Goal: Browse casually: Explore the website without a specific task or goal

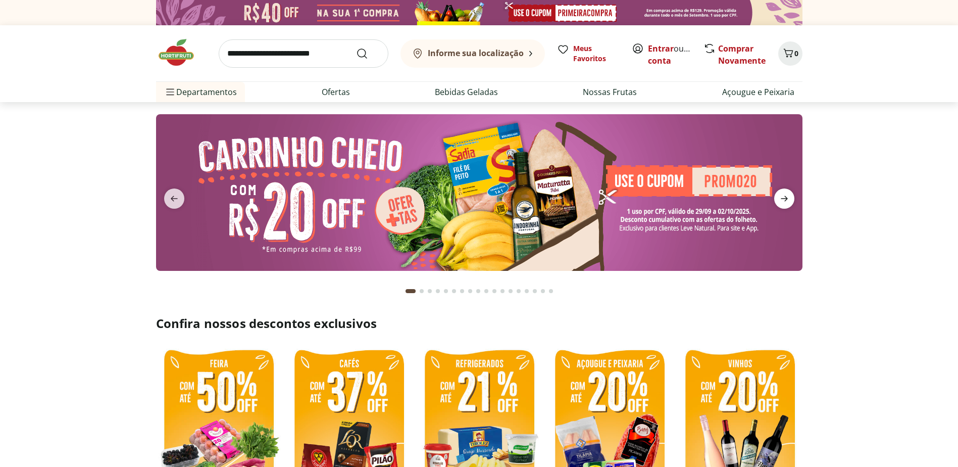
click at [789, 199] on icon "next" at bounding box center [784, 198] width 12 height 12
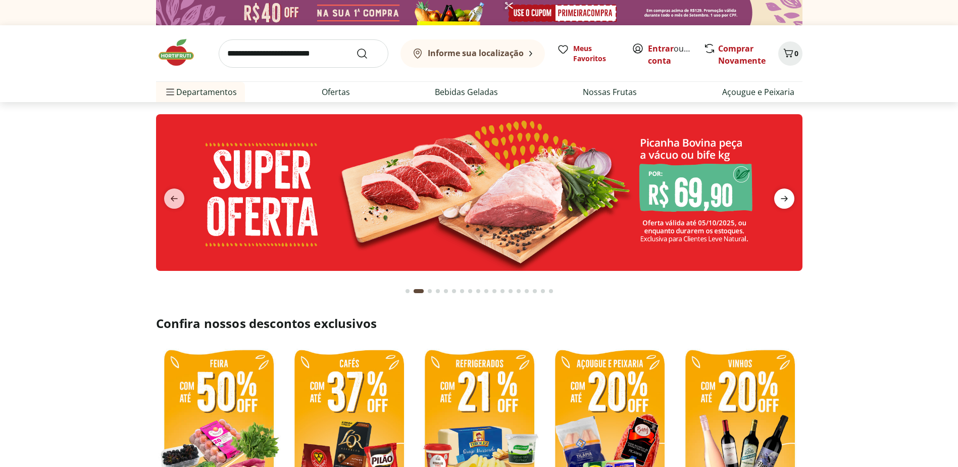
click at [789, 199] on icon "next" at bounding box center [784, 198] width 12 height 12
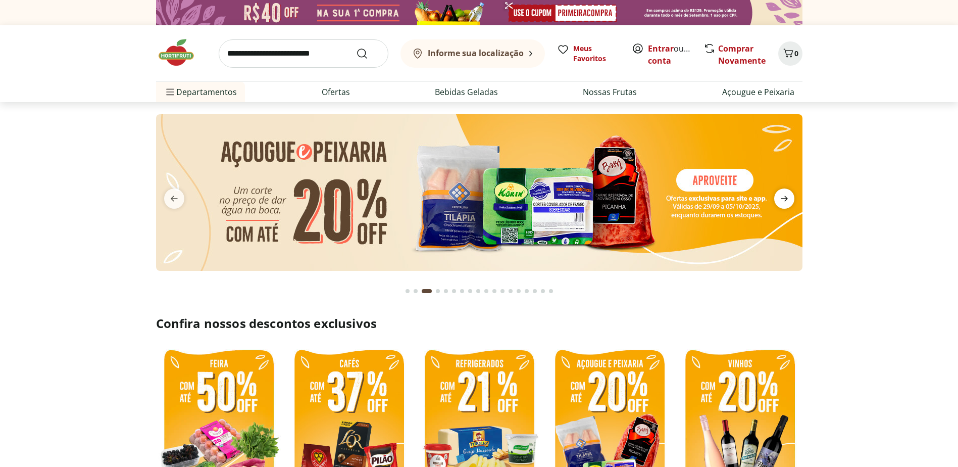
click at [789, 199] on icon "next" at bounding box center [784, 198] width 12 height 12
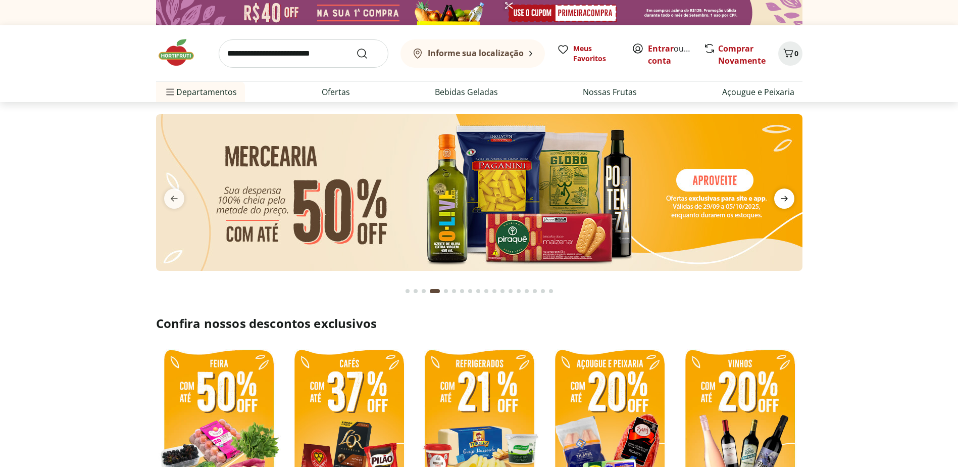
click at [789, 199] on icon "next" at bounding box center [784, 198] width 12 height 12
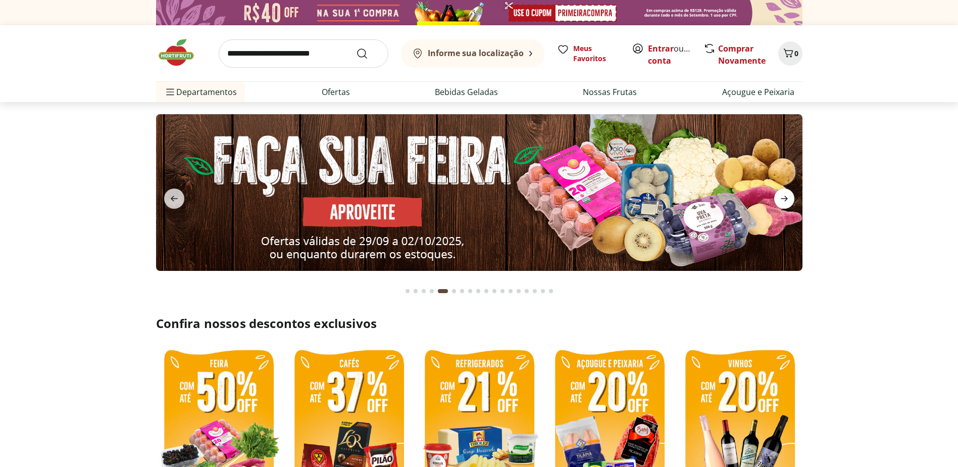
click at [789, 199] on icon "next" at bounding box center [784, 198] width 12 height 12
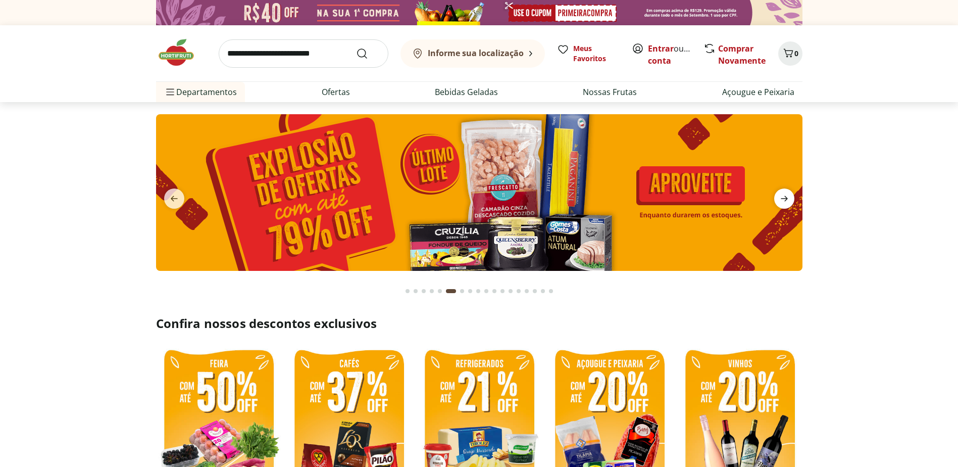
click at [789, 199] on icon "next" at bounding box center [784, 198] width 12 height 12
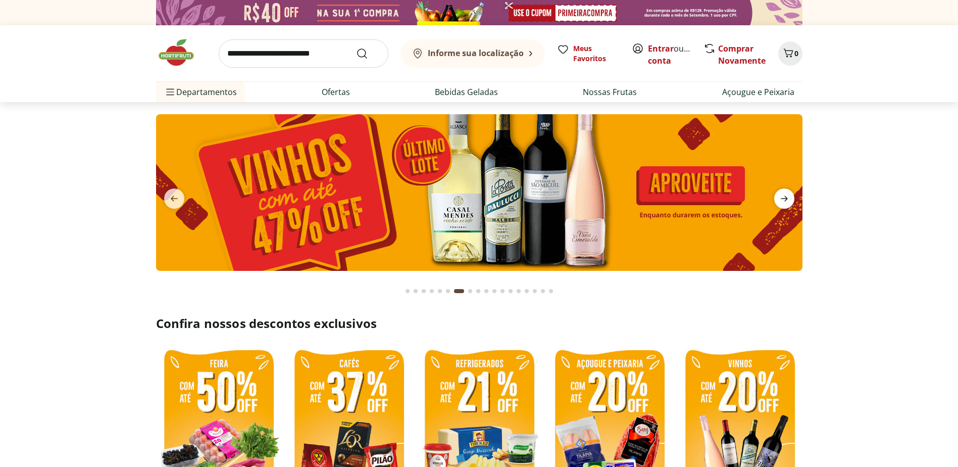
click at [789, 199] on icon "next" at bounding box center [784, 198] width 12 height 12
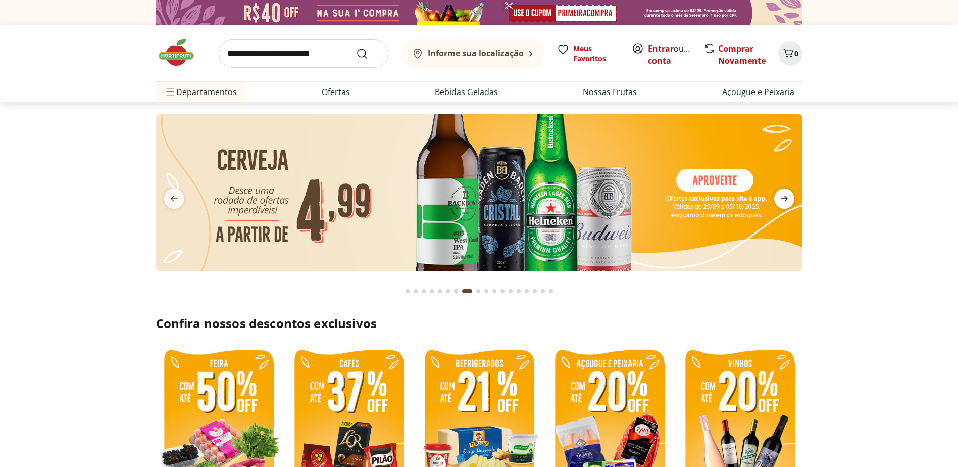
click at [789, 199] on icon "next" at bounding box center [784, 198] width 12 height 12
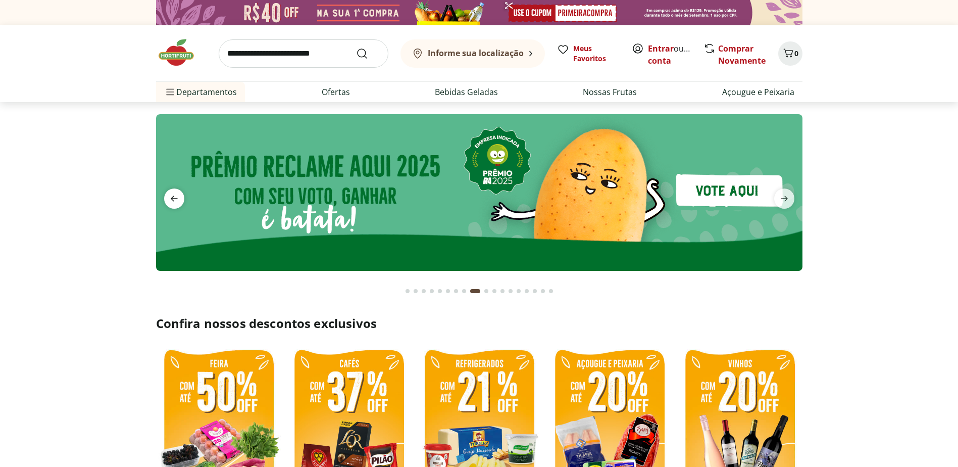
click at [181, 193] on span "previous" at bounding box center [174, 198] width 20 height 20
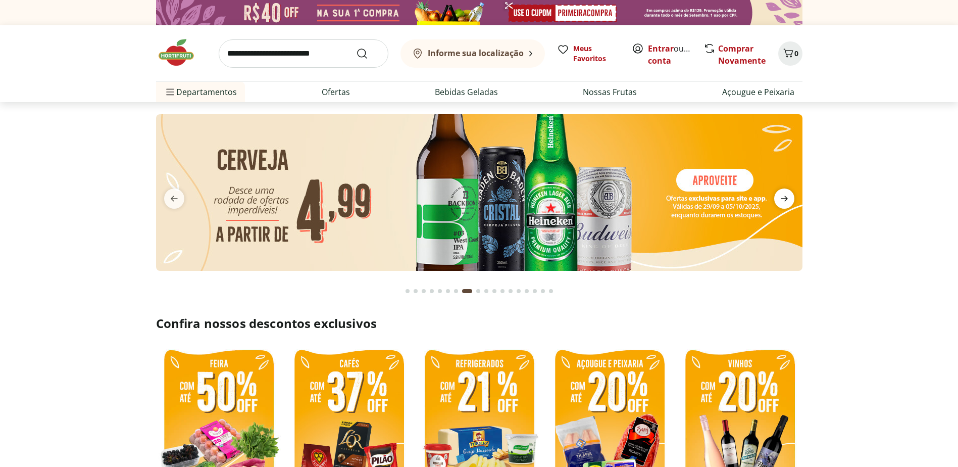
click at [789, 202] on icon "next" at bounding box center [784, 198] width 12 height 12
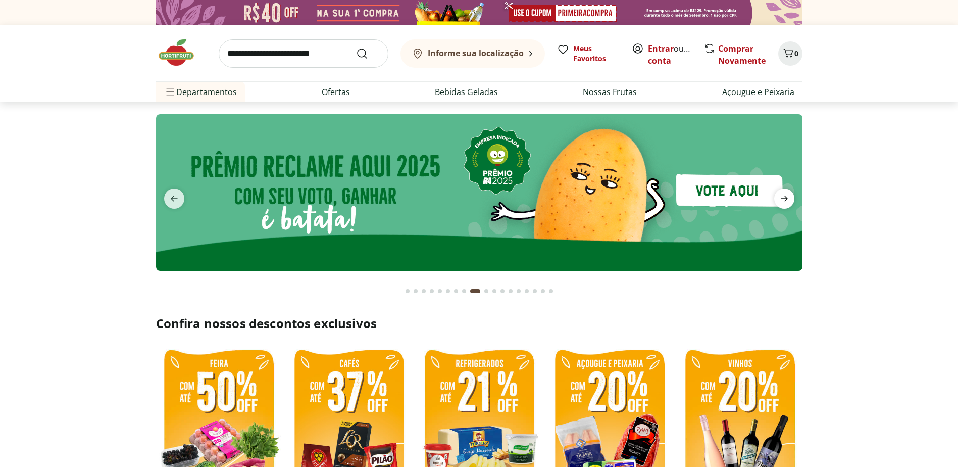
click at [789, 202] on icon "next" at bounding box center [784, 198] width 12 height 12
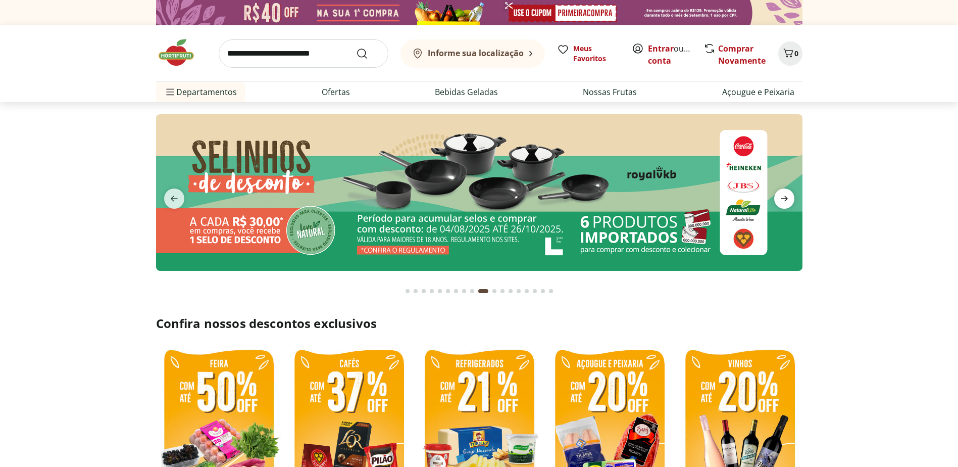
click at [789, 202] on icon "next" at bounding box center [784, 198] width 12 height 12
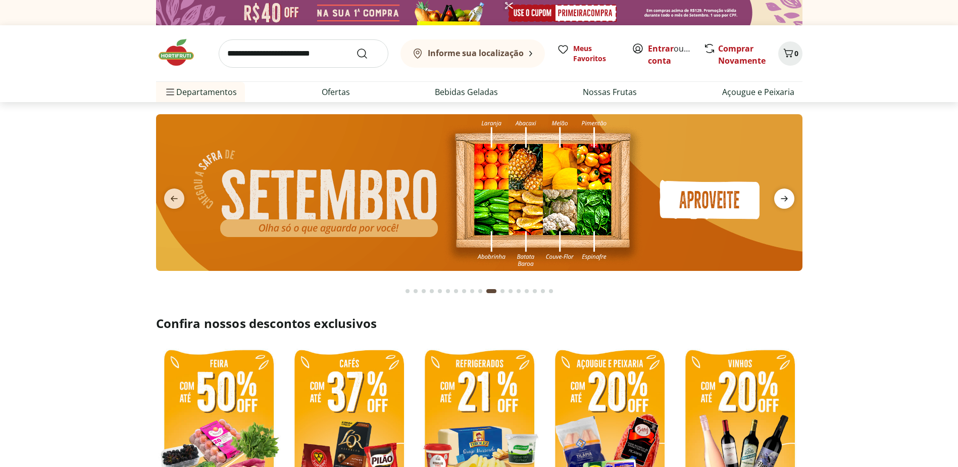
click at [789, 202] on icon "next" at bounding box center [784, 198] width 12 height 12
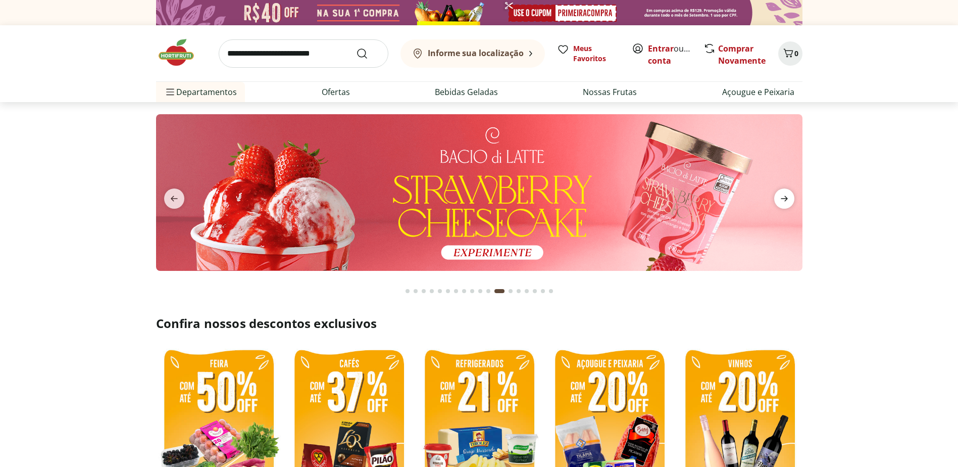
click at [789, 202] on icon "next" at bounding box center [784, 198] width 12 height 12
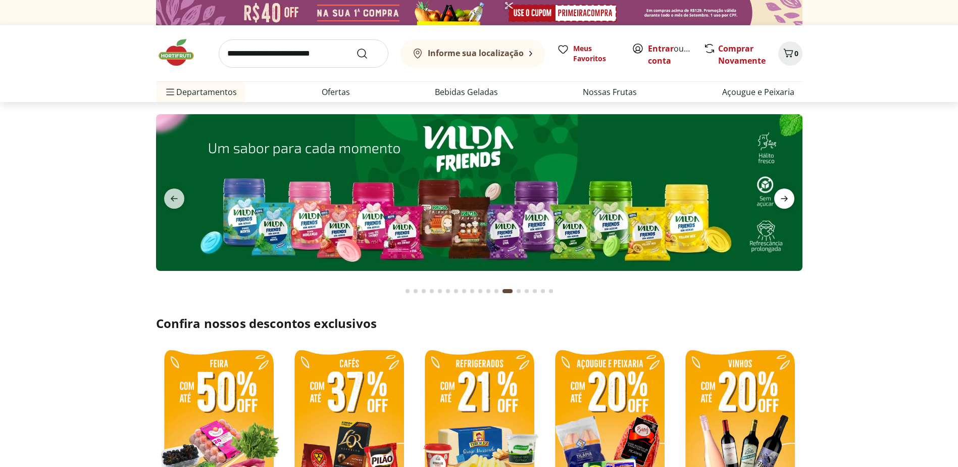
click at [789, 202] on icon "next" at bounding box center [784, 198] width 12 height 12
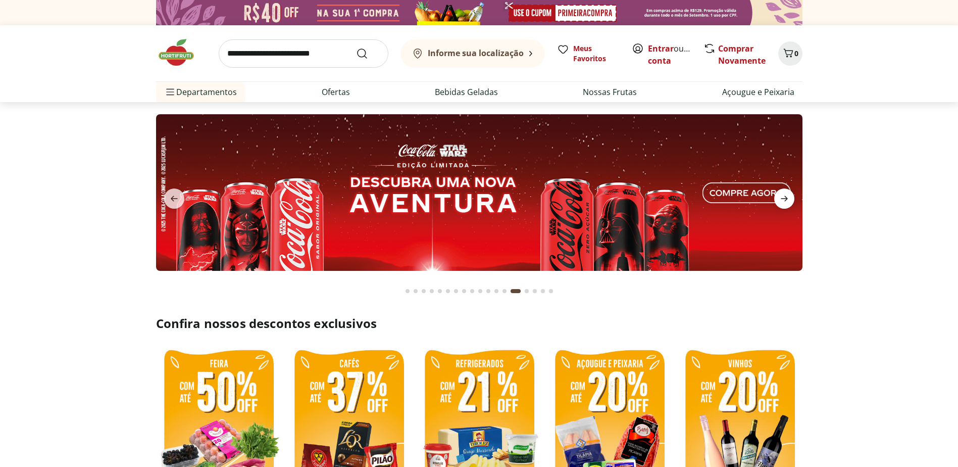
click at [789, 202] on icon "next" at bounding box center [784, 198] width 12 height 12
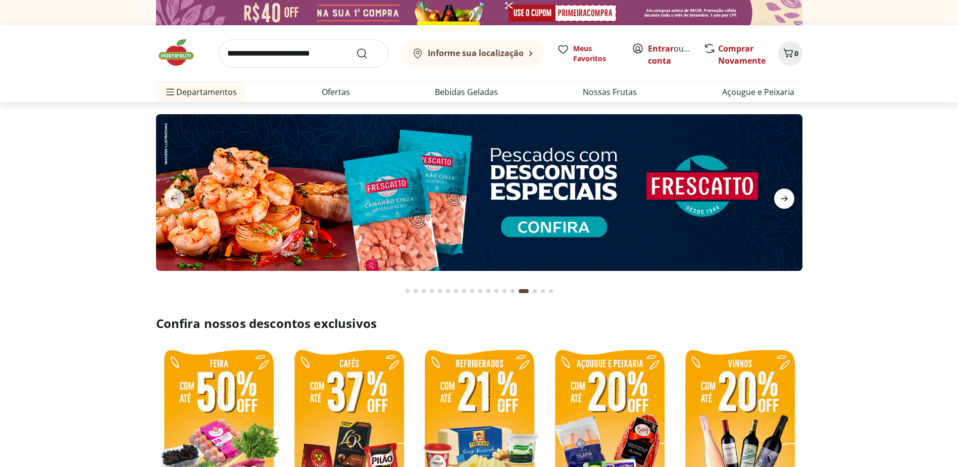
click at [791, 199] on span "next" at bounding box center [784, 198] width 20 height 20
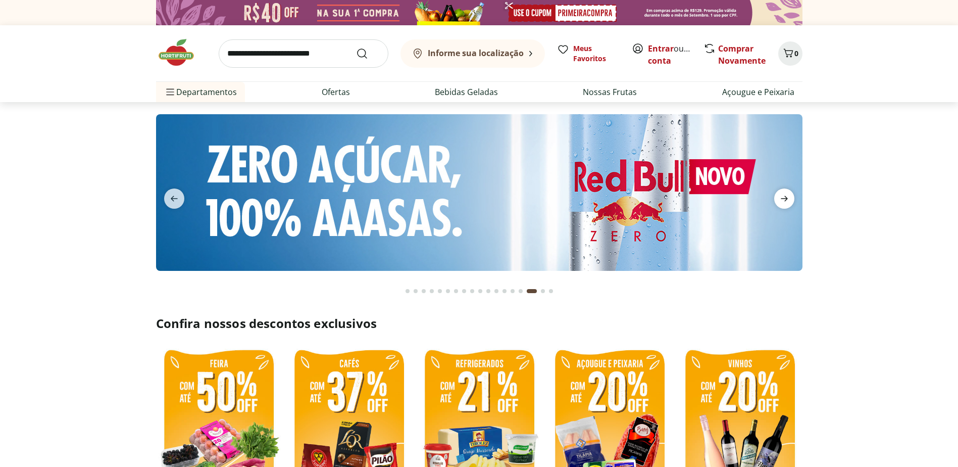
click at [791, 199] on span "next" at bounding box center [784, 198] width 20 height 20
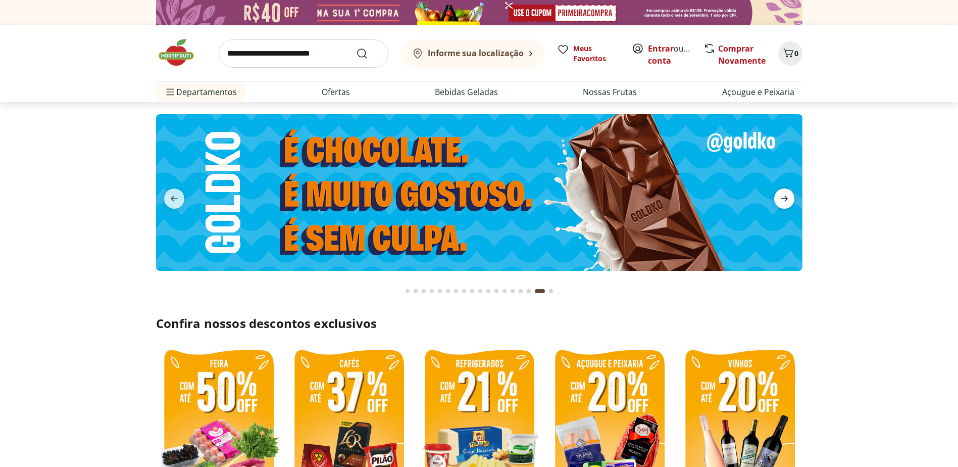
click at [791, 199] on span "next" at bounding box center [784, 198] width 20 height 20
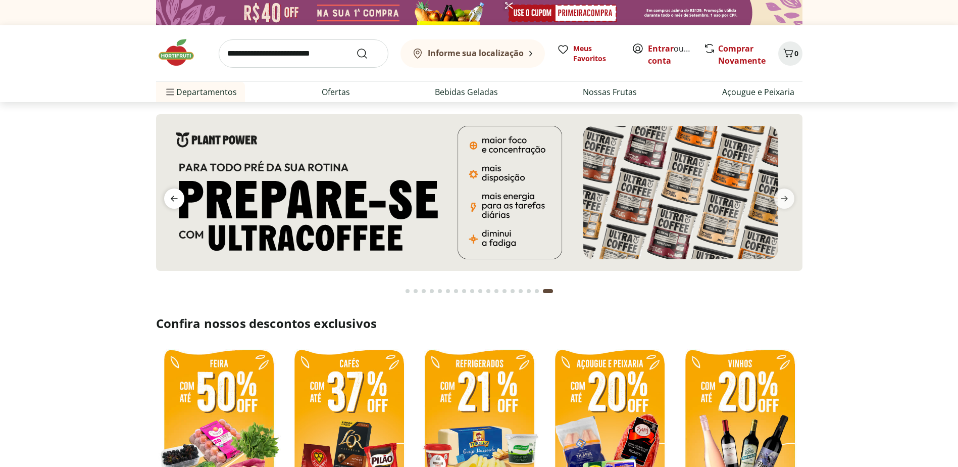
click at [182, 204] on span "previous" at bounding box center [174, 198] width 20 height 20
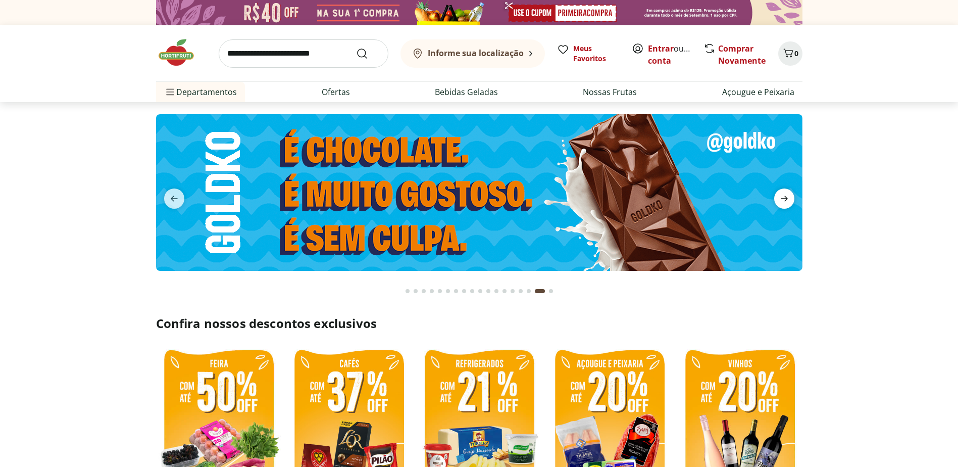
click at [787, 204] on icon "next" at bounding box center [784, 198] width 12 height 12
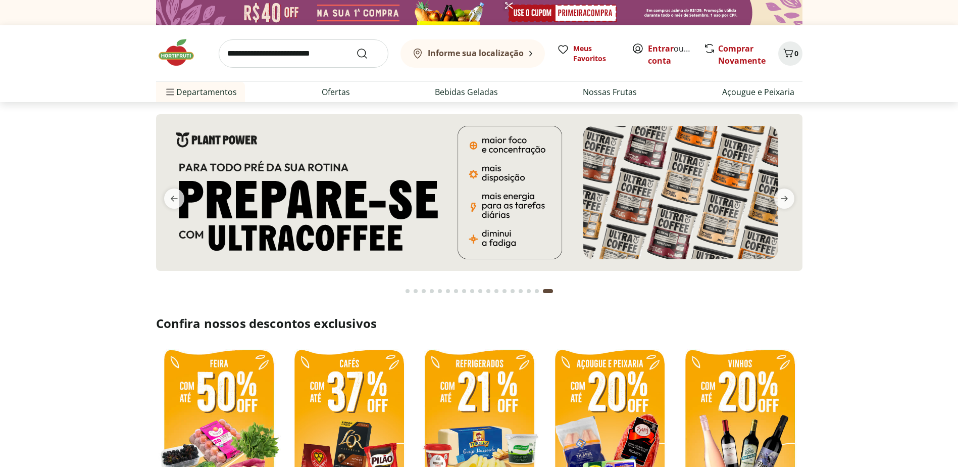
click at [406, 292] on div "Go to page 1 from fs-carousel" at bounding box center [407, 291] width 4 height 4
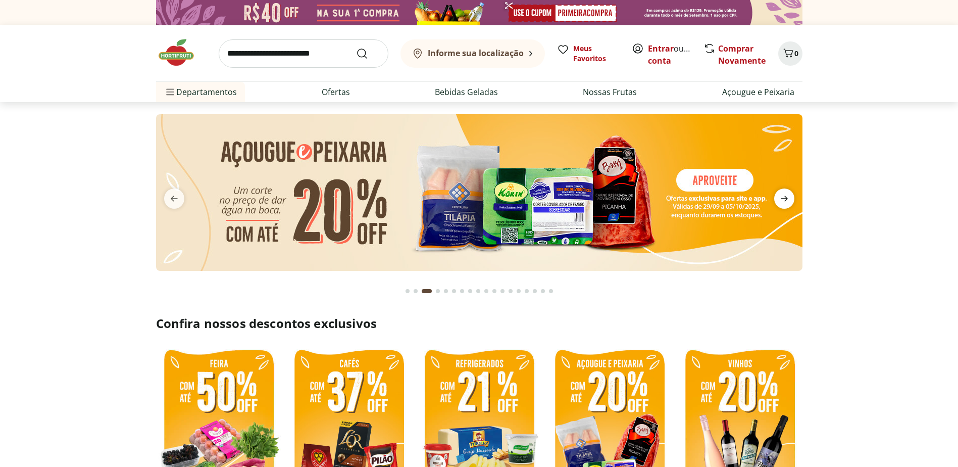
click at [791, 198] on span "next" at bounding box center [784, 198] width 20 height 20
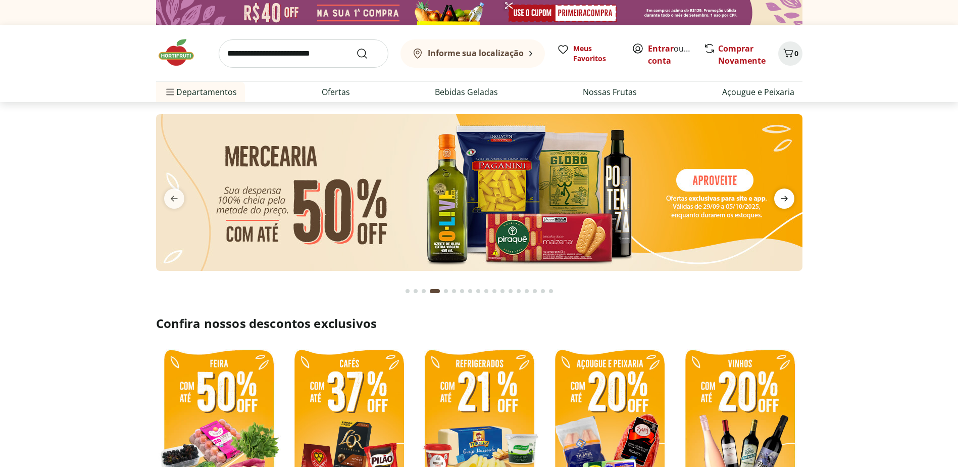
click at [791, 198] on span "next" at bounding box center [784, 198] width 20 height 20
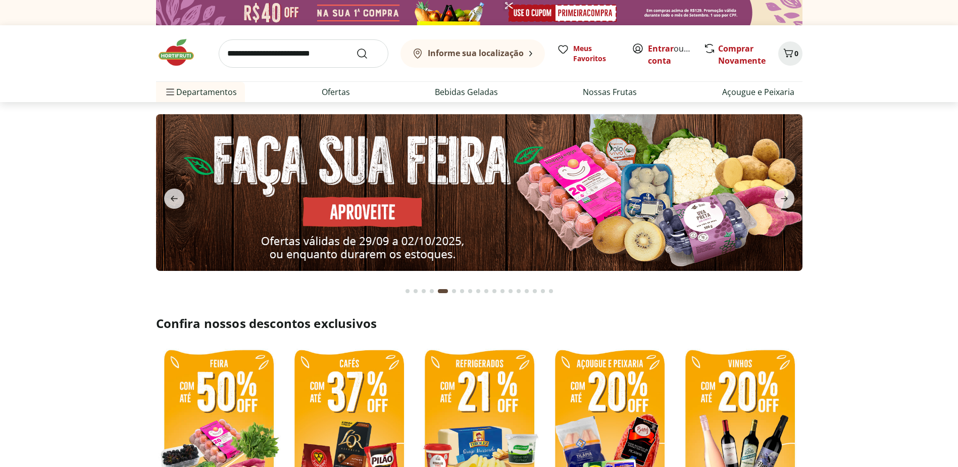
click at [188, 204] on button "previous" at bounding box center [174, 198] width 36 height 20
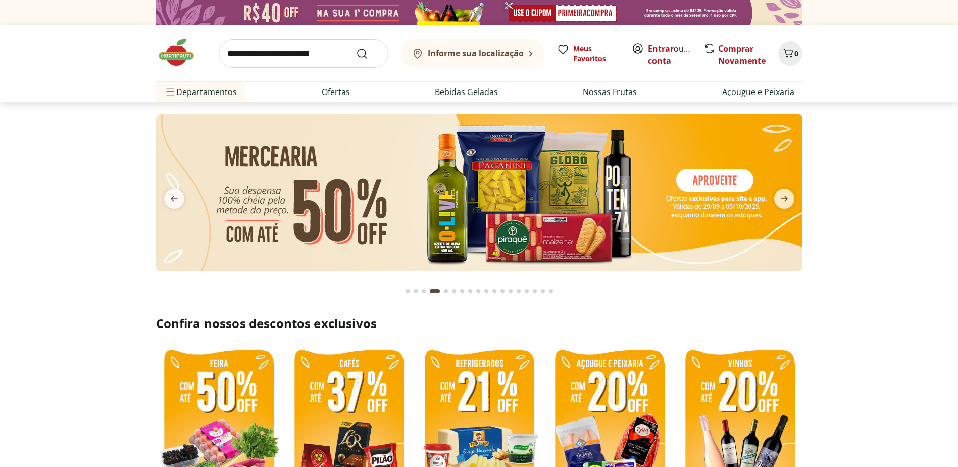
click at [188, 204] on button "previous" at bounding box center [174, 198] width 36 height 20
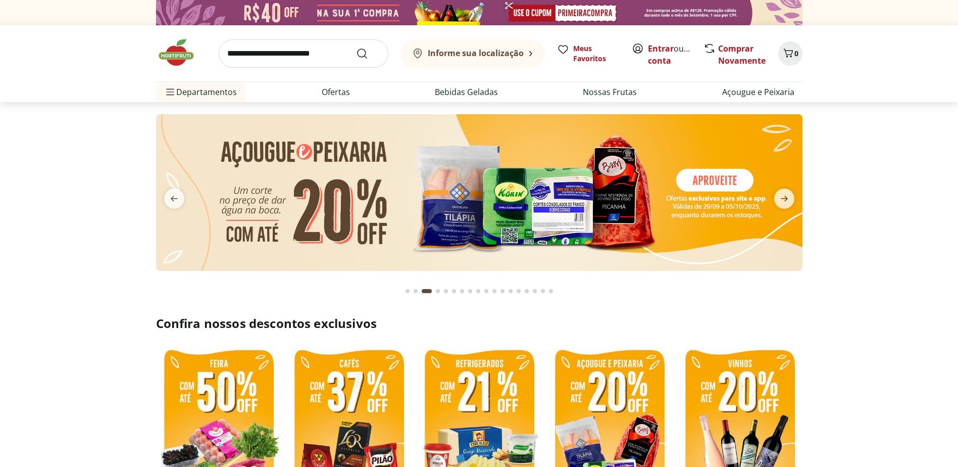
click at [188, 204] on button "previous" at bounding box center [174, 198] width 36 height 20
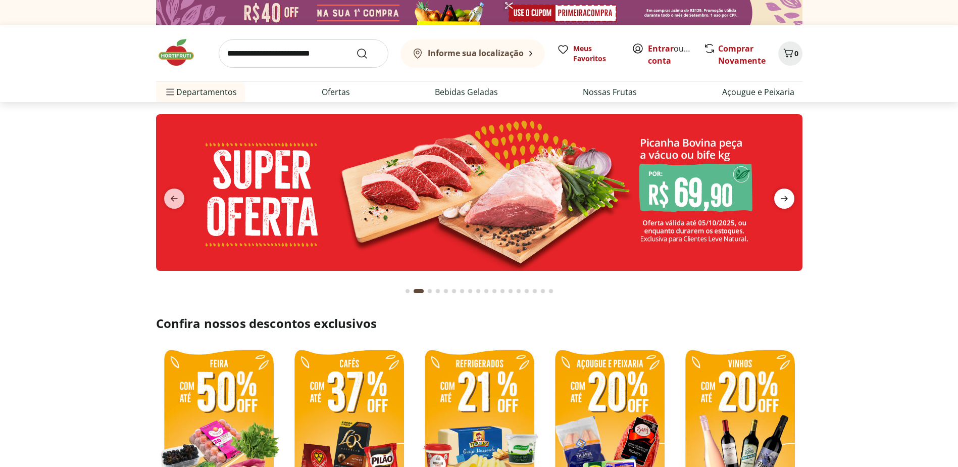
click at [786, 201] on icon "next" at bounding box center [784, 198] width 12 height 12
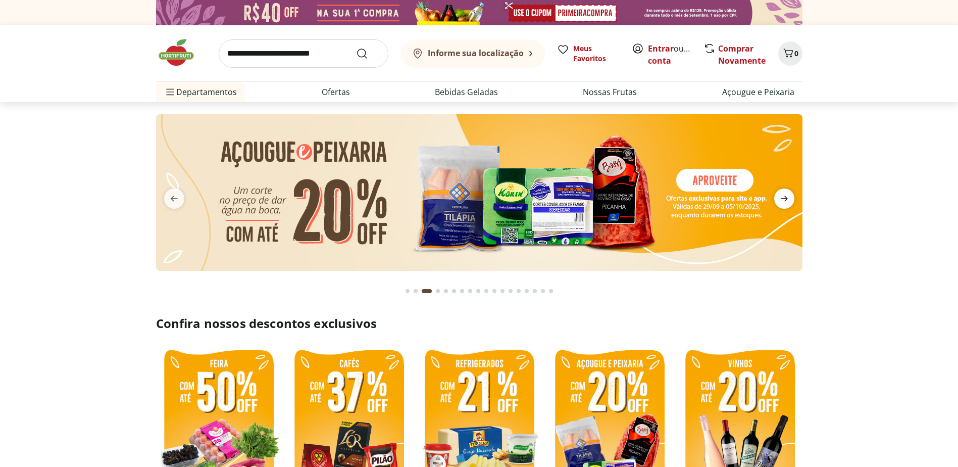
click at [786, 201] on icon "next" at bounding box center [784, 198] width 12 height 12
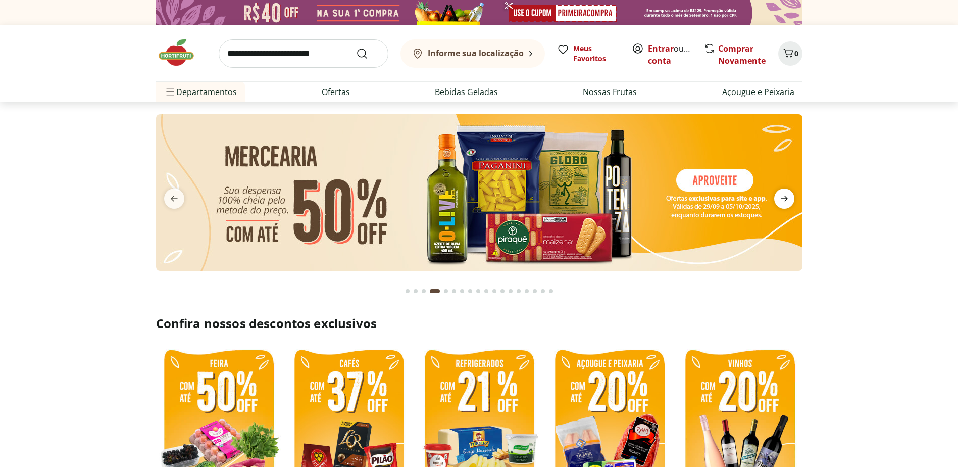
click at [785, 203] on icon "next" at bounding box center [784, 198] width 12 height 12
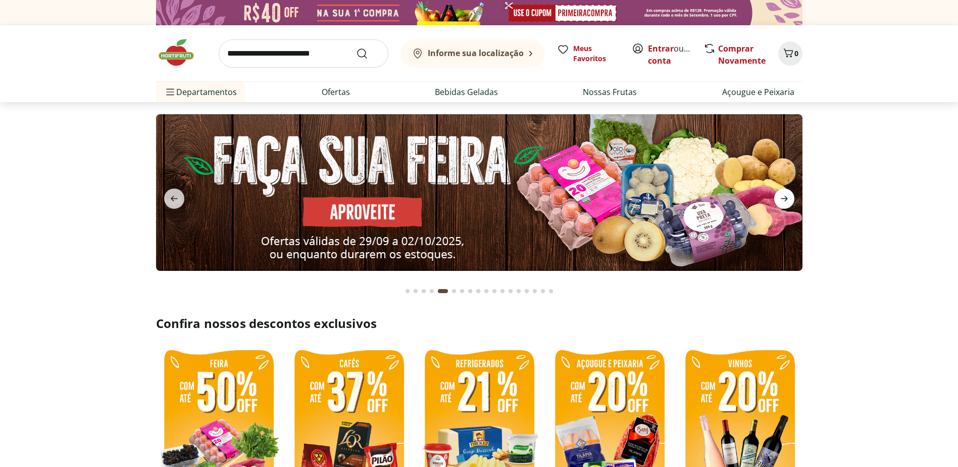
click at [785, 203] on icon "next" at bounding box center [784, 198] width 12 height 12
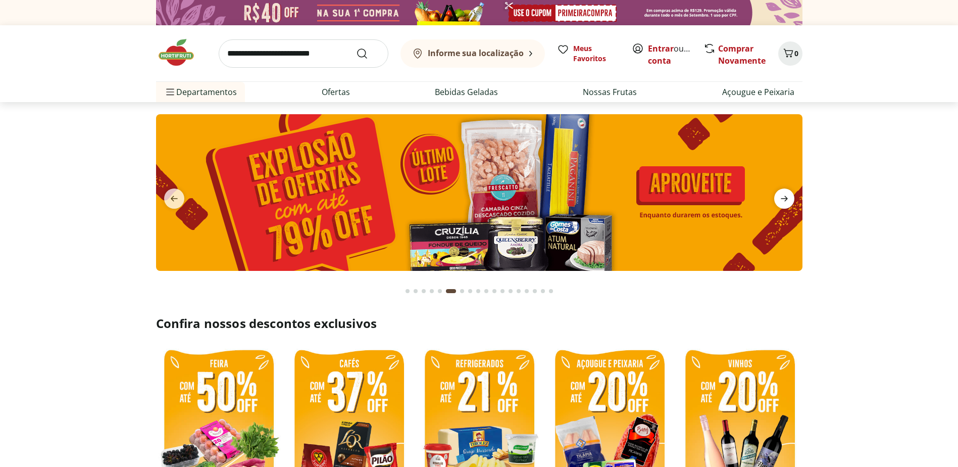
click at [785, 203] on icon "next" at bounding box center [784, 198] width 12 height 12
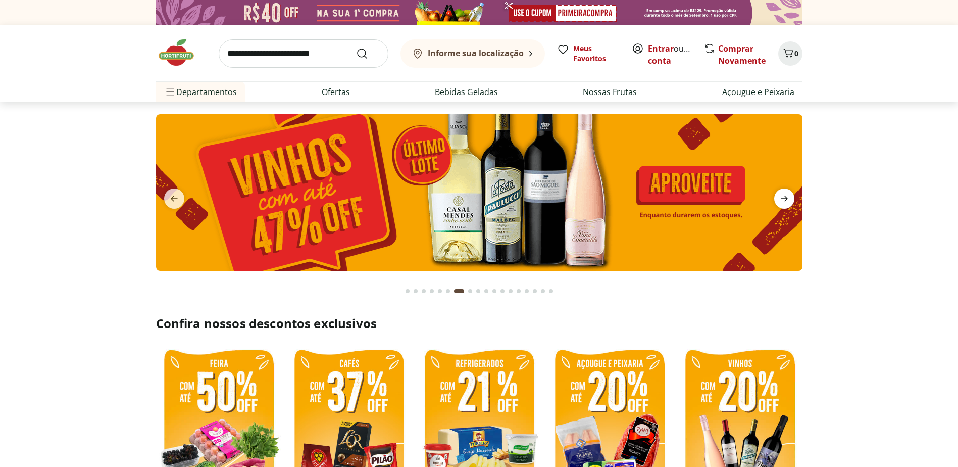
click at [785, 203] on icon "next" at bounding box center [784, 198] width 12 height 12
